Goal: Task Accomplishment & Management: Use online tool/utility

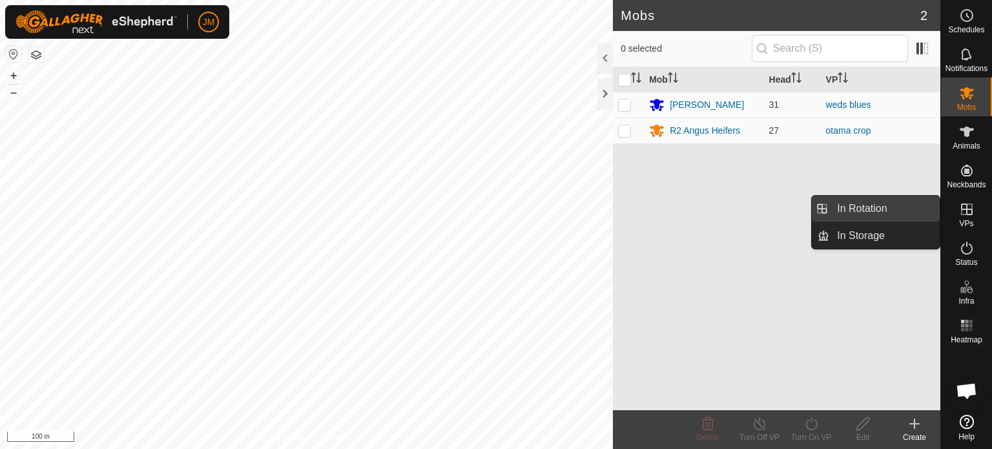
click at [869, 215] on link "In Rotation" at bounding box center [885, 209] width 110 height 26
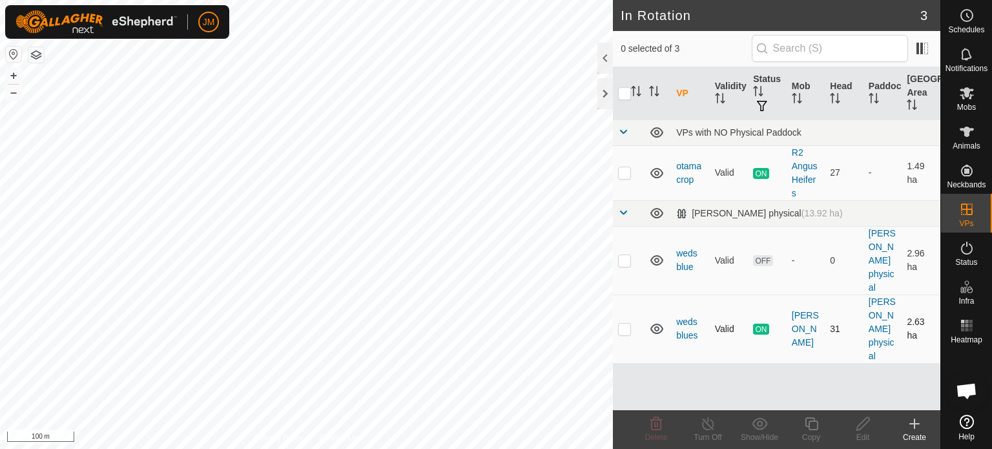
click at [623, 330] on p-checkbox at bounding box center [624, 329] width 13 height 10
checkbox input "false"
click at [621, 262] on p-checkbox at bounding box center [624, 260] width 13 height 10
click at [659, 423] on icon at bounding box center [657, 424] width 16 height 16
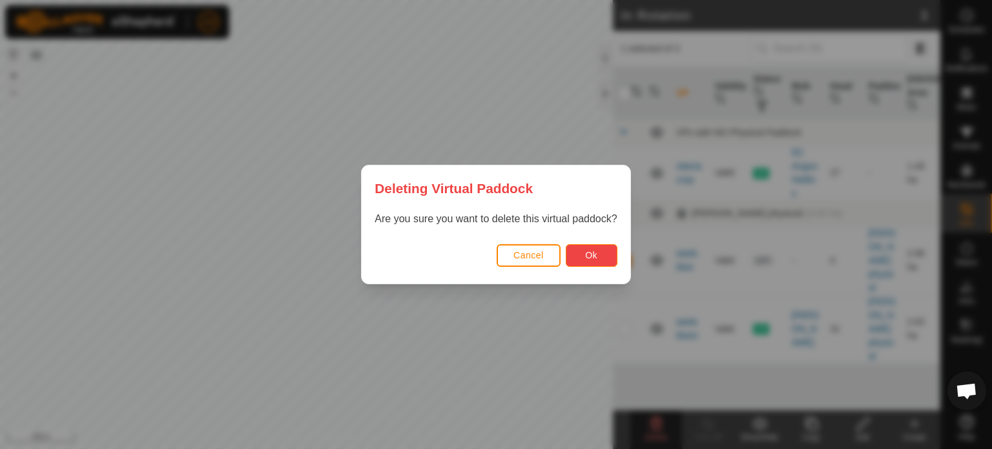
click at [602, 255] on button "Ok" at bounding box center [592, 255] width 52 height 23
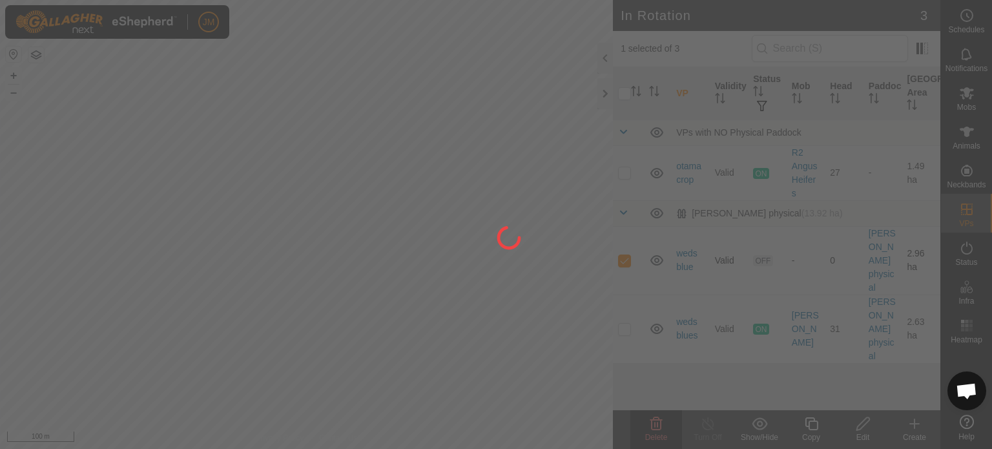
checkbox input "false"
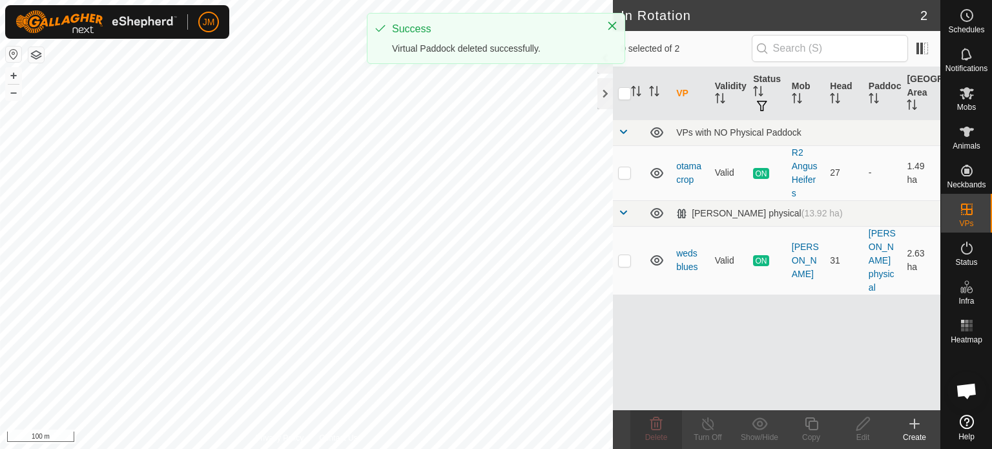
click at [912, 421] on icon at bounding box center [915, 424] width 16 height 16
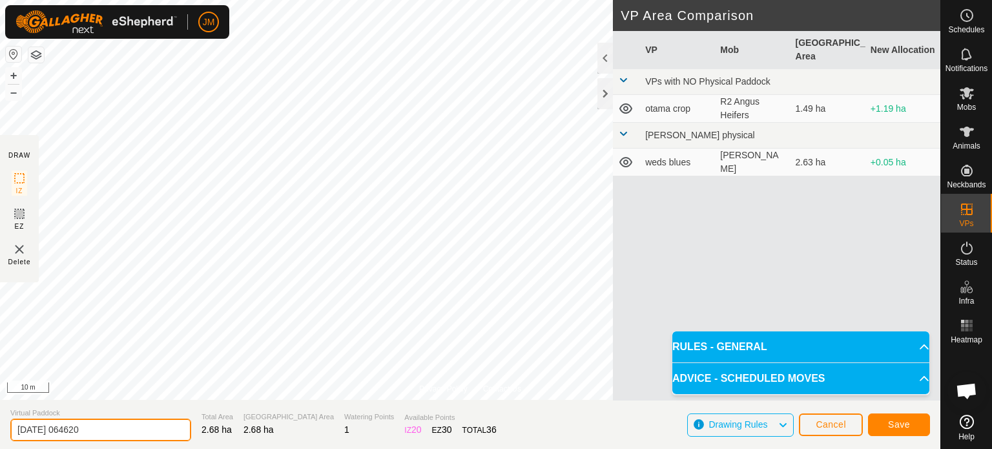
click at [115, 430] on input "[DATE] 064620" at bounding box center [100, 430] width 181 height 23
type input "2"
type input "thurs blues"
click at [915, 422] on button "Save" at bounding box center [899, 424] width 62 height 23
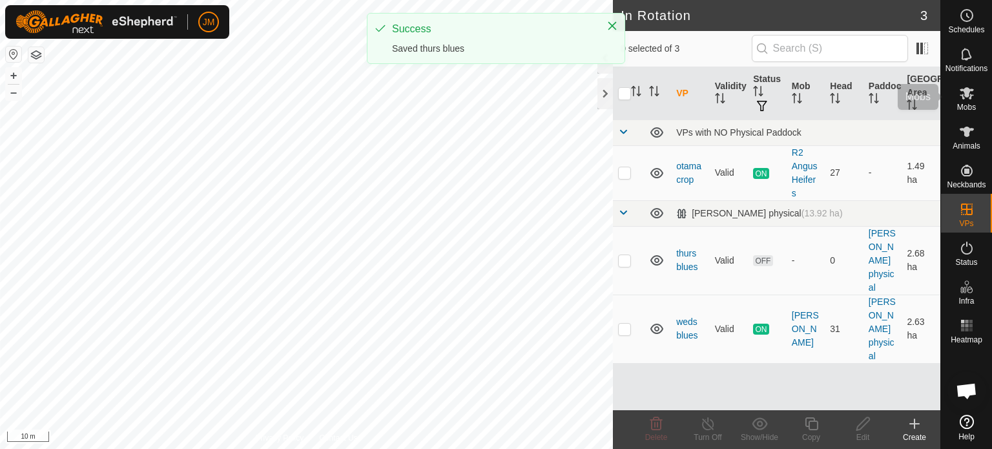
click at [962, 110] on span "Mobs" at bounding box center [966, 107] width 19 height 8
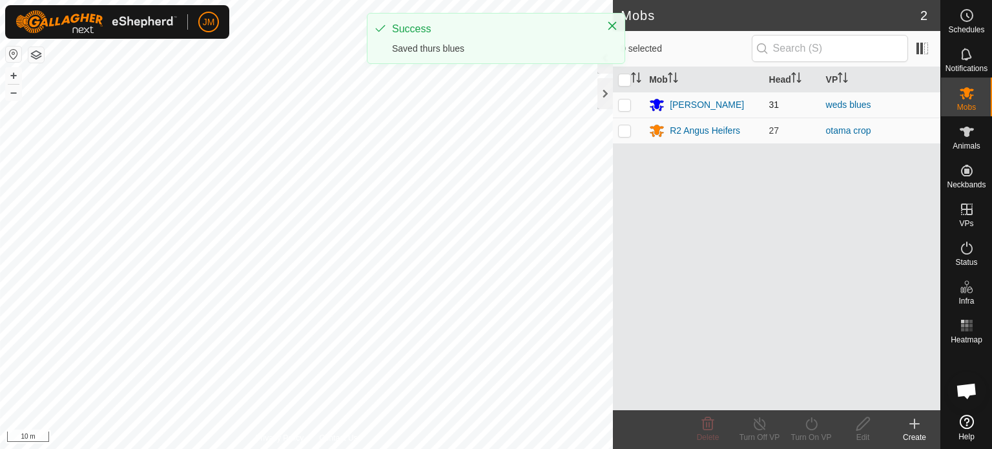
click at [628, 101] on p-checkbox at bounding box center [624, 104] width 13 height 10
checkbox input "true"
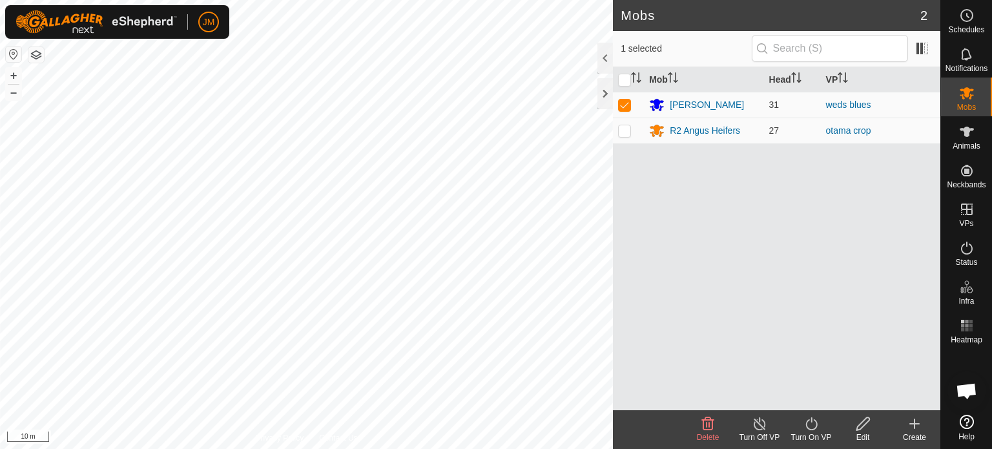
click at [806, 419] on icon at bounding box center [812, 424] width 16 height 16
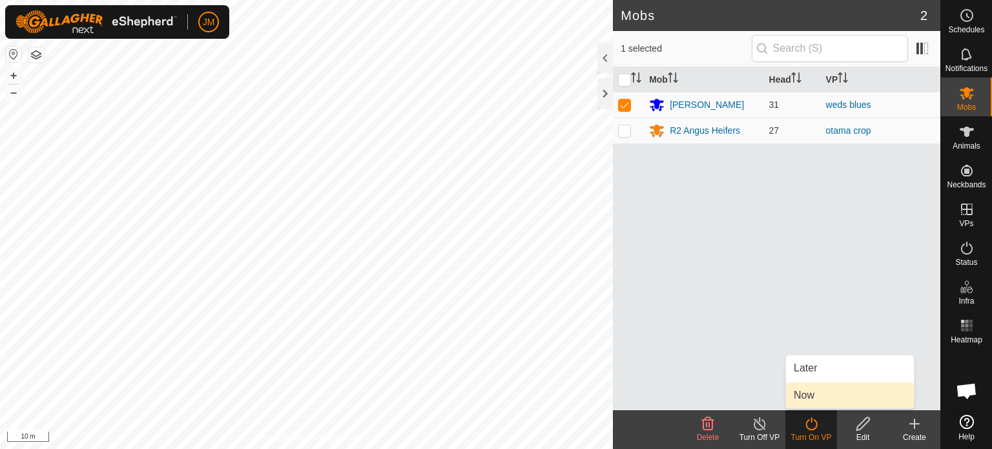
click at [799, 395] on link "Now" at bounding box center [850, 395] width 128 height 26
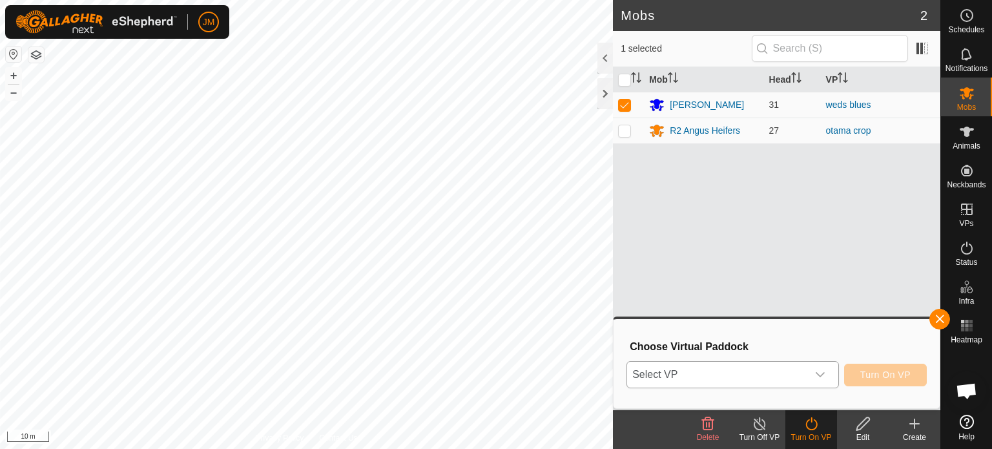
click at [792, 377] on span "Select VP" at bounding box center [717, 375] width 180 height 26
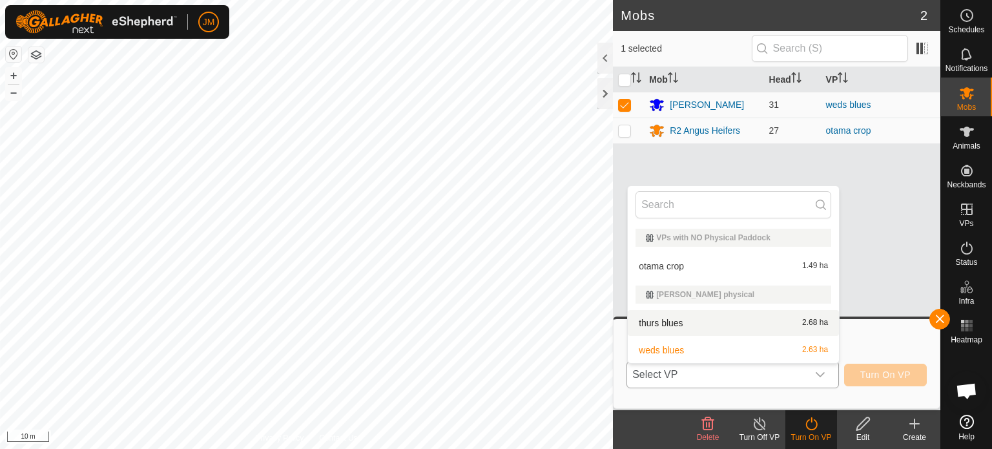
click at [767, 329] on li "thurs blues 2.68 ha" at bounding box center [733, 323] width 211 height 26
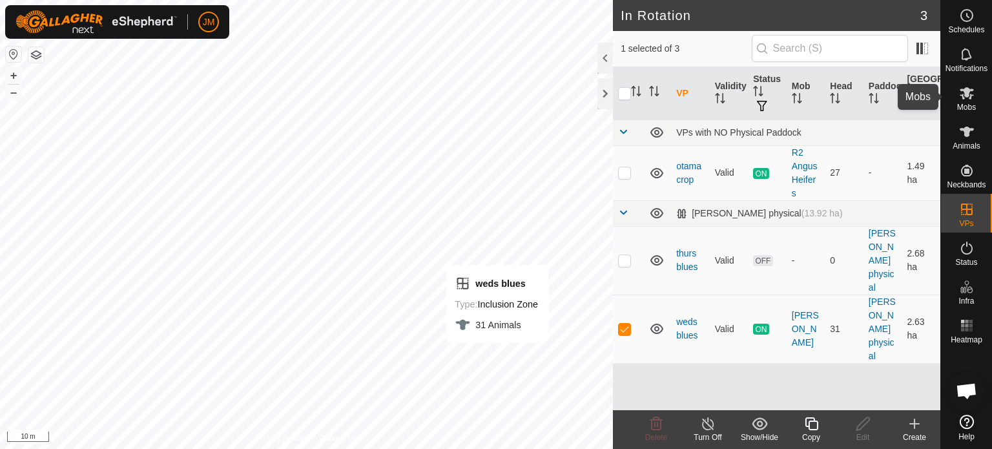
click at [966, 89] on icon at bounding box center [967, 93] width 14 height 12
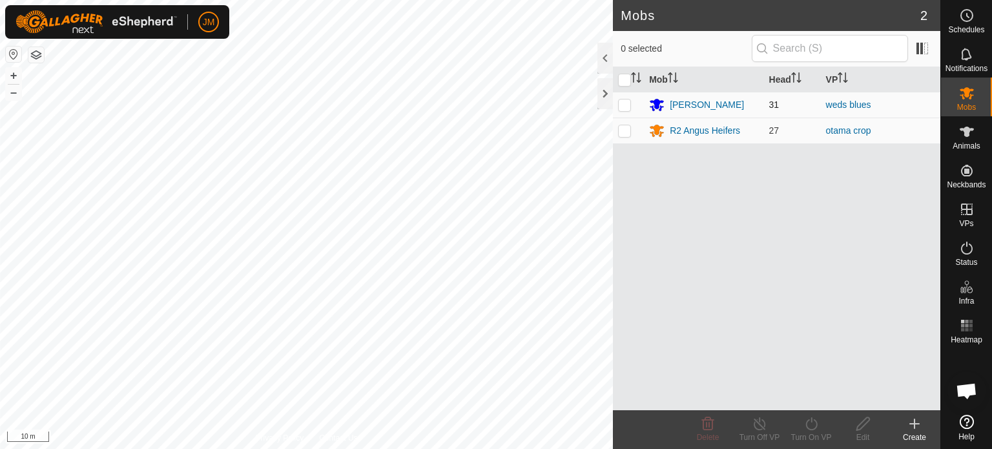
click at [625, 106] on p-checkbox at bounding box center [624, 104] width 13 height 10
checkbox input "true"
click at [811, 431] on icon at bounding box center [812, 424] width 16 height 16
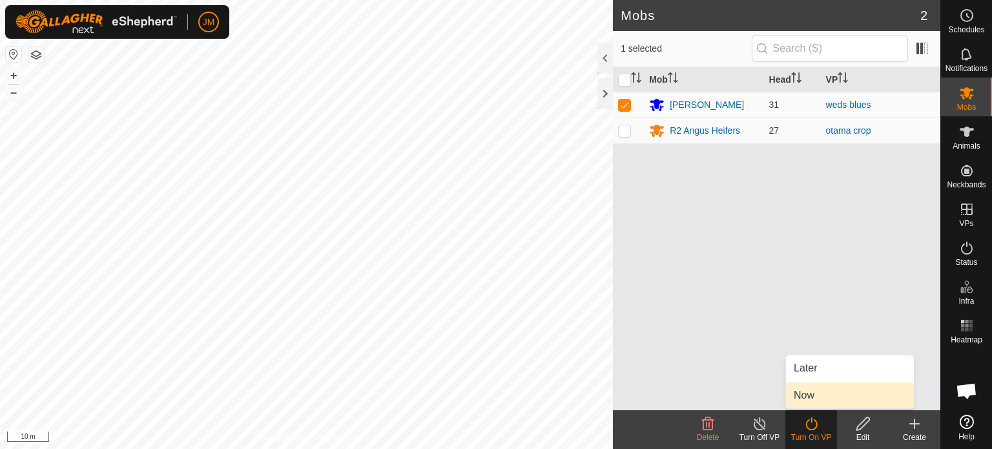
click at [808, 391] on link "Now" at bounding box center [850, 395] width 128 height 26
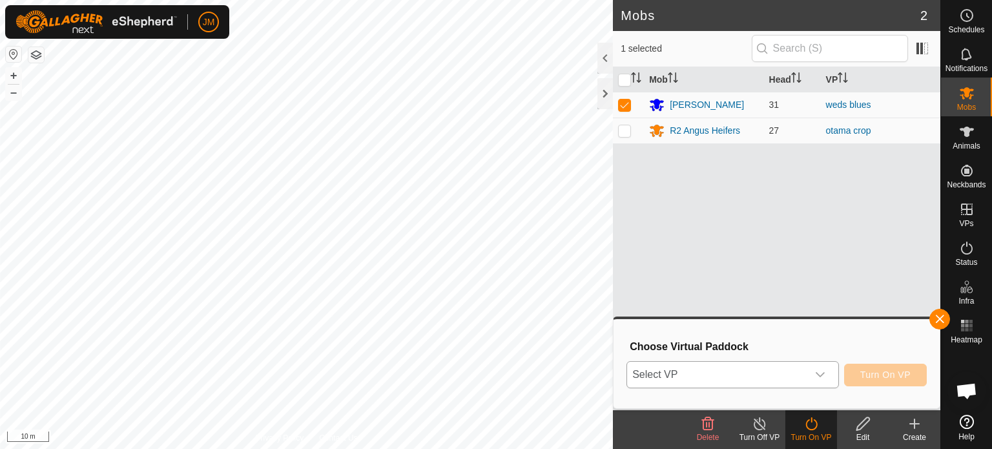
click at [782, 374] on span "Select VP" at bounding box center [717, 375] width 180 height 26
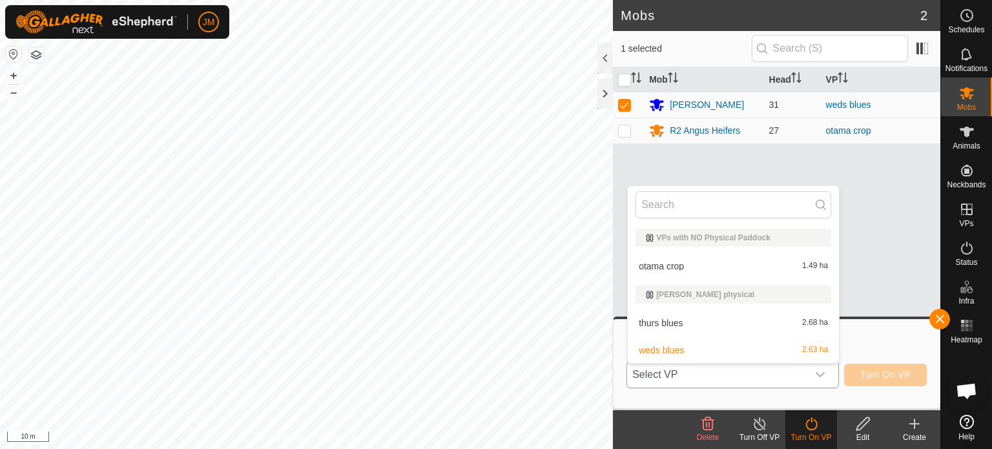
click at [766, 326] on li "thurs blues 2.68 ha" at bounding box center [733, 323] width 211 height 26
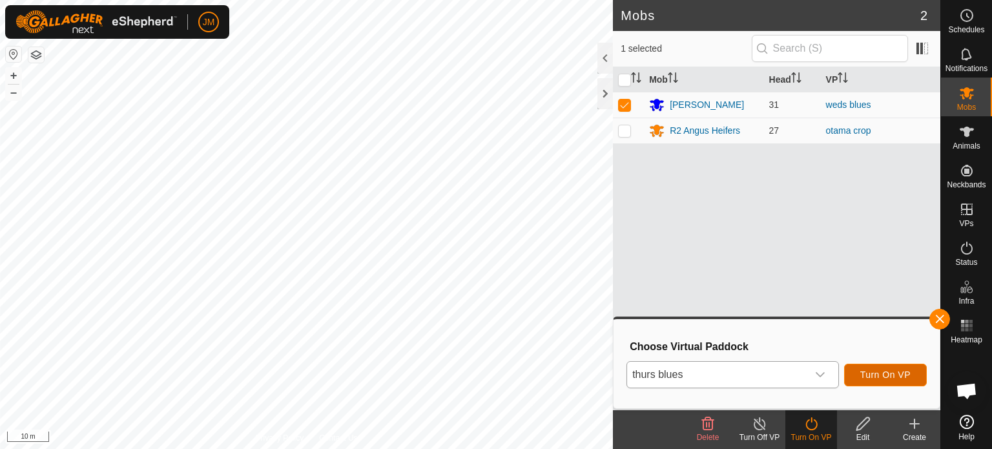
click at [869, 375] on span "Turn On VP" at bounding box center [886, 375] width 50 height 10
